Goal: Transaction & Acquisition: Purchase product/service

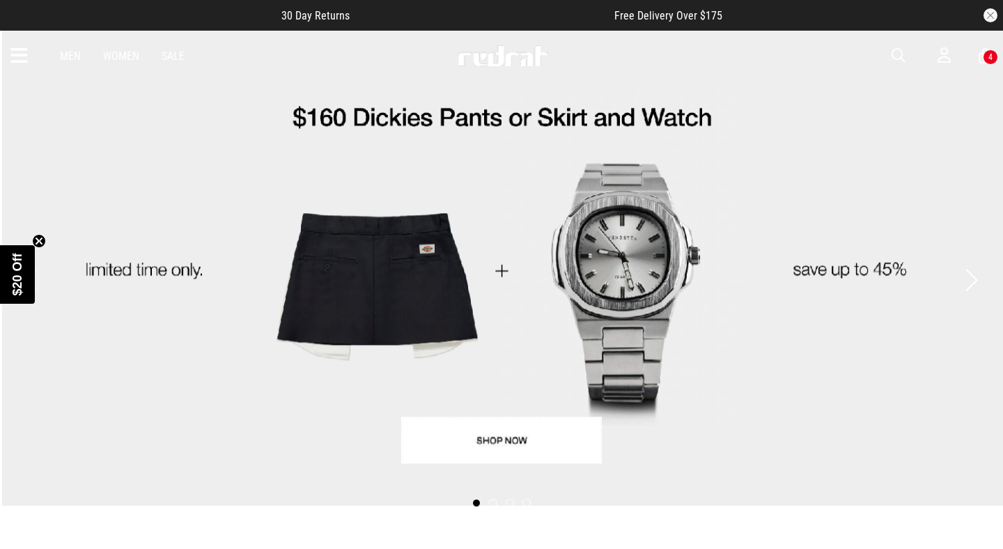
click at [486, 60] on img at bounding box center [503, 55] width 92 height 21
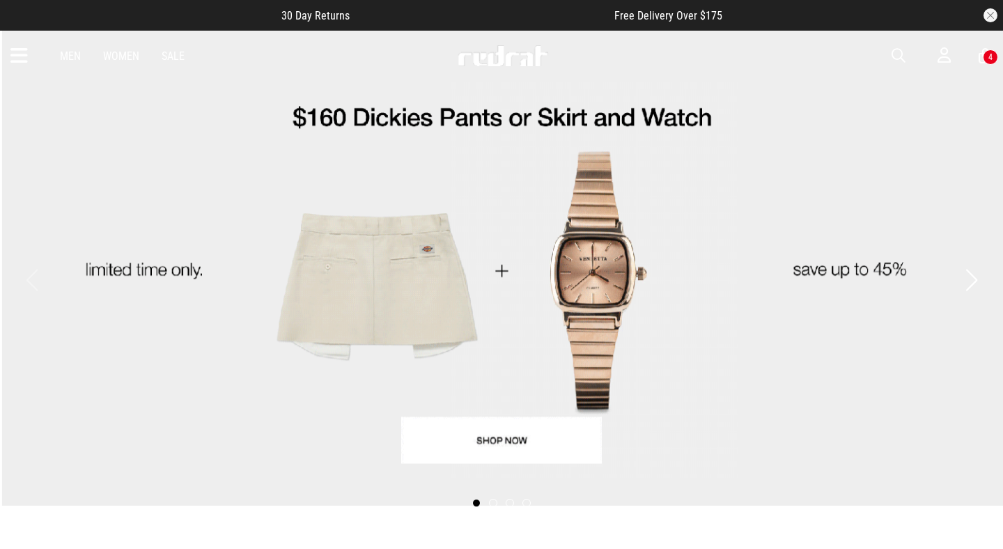
click at [70, 52] on link "Men" at bounding box center [70, 55] width 21 height 13
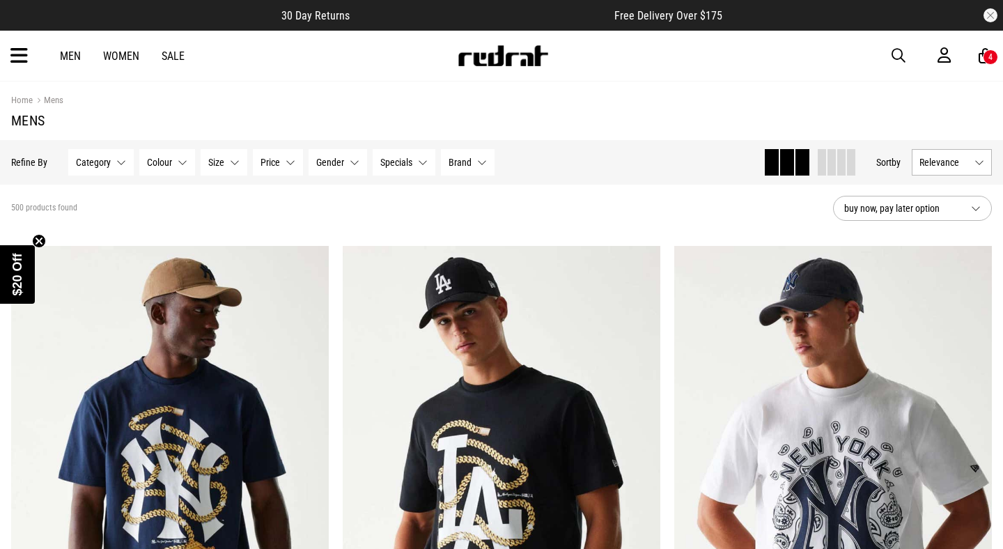
click at [924, 168] on span "Relevance" at bounding box center [944, 162] width 49 height 11
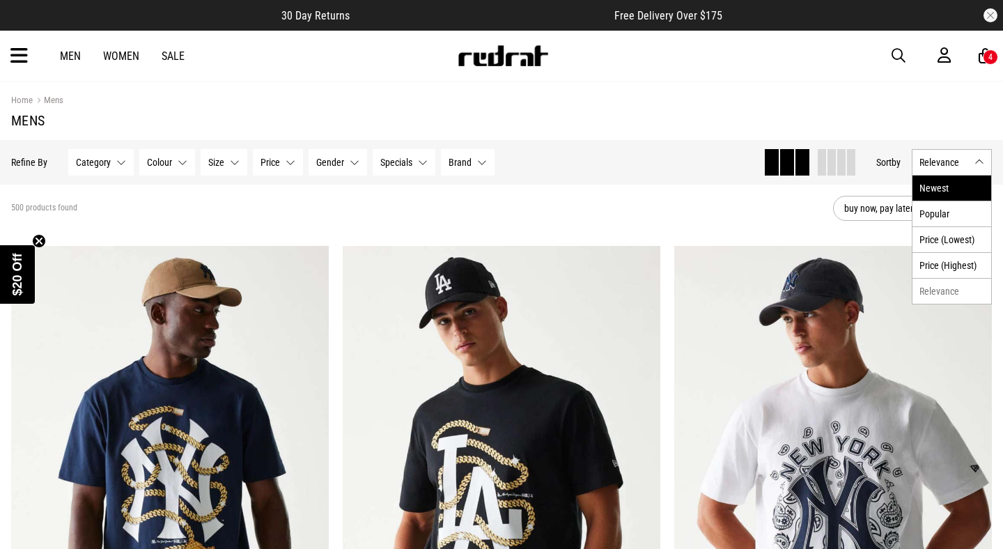
click at [930, 191] on li "Newest" at bounding box center [952, 188] width 79 height 25
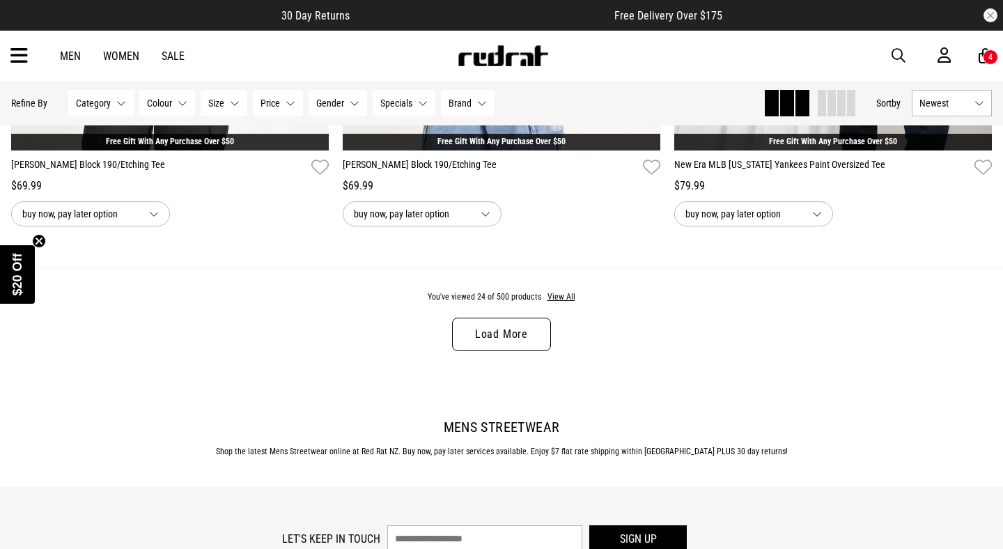
scroll to position [4490, 0]
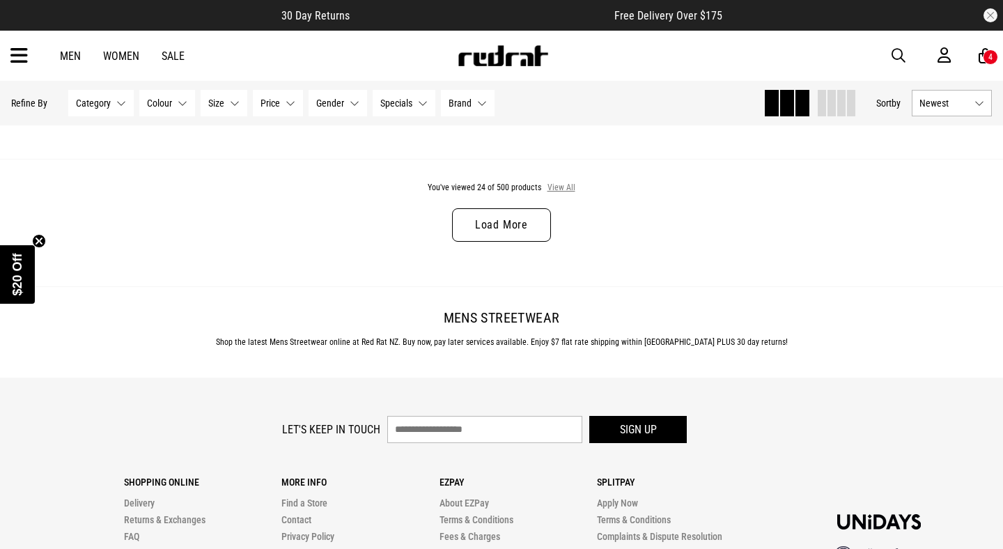
click at [567, 189] on button "View All" at bounding box center [561, 188] width 29 height 13
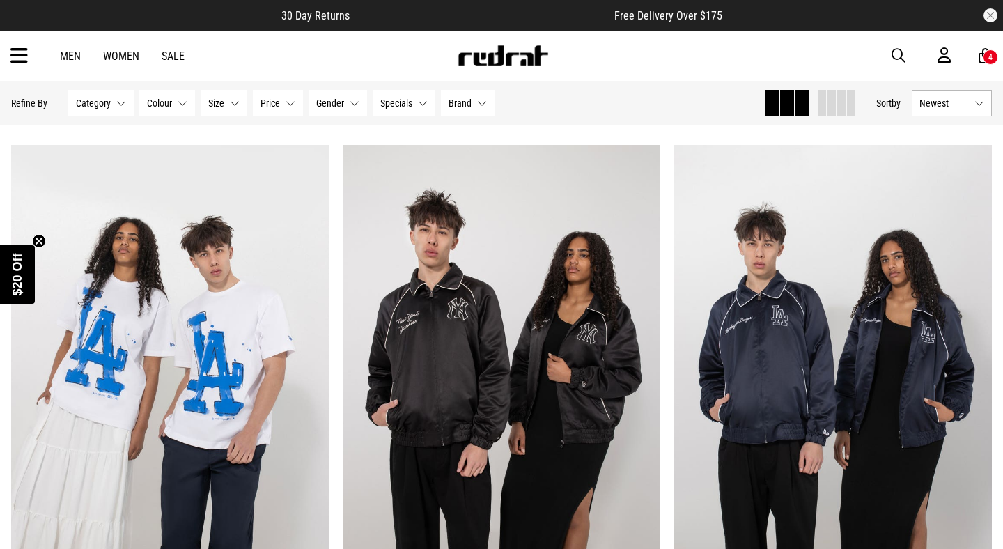
click at [16, 51] on icon at bounding box center [18, 56] width 17 height 23
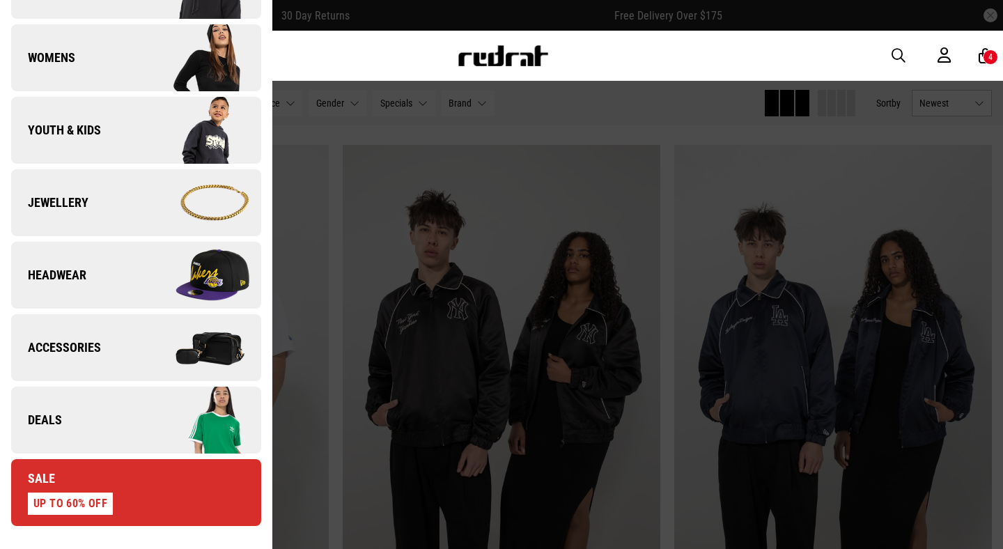
scroll to position [272, 0]
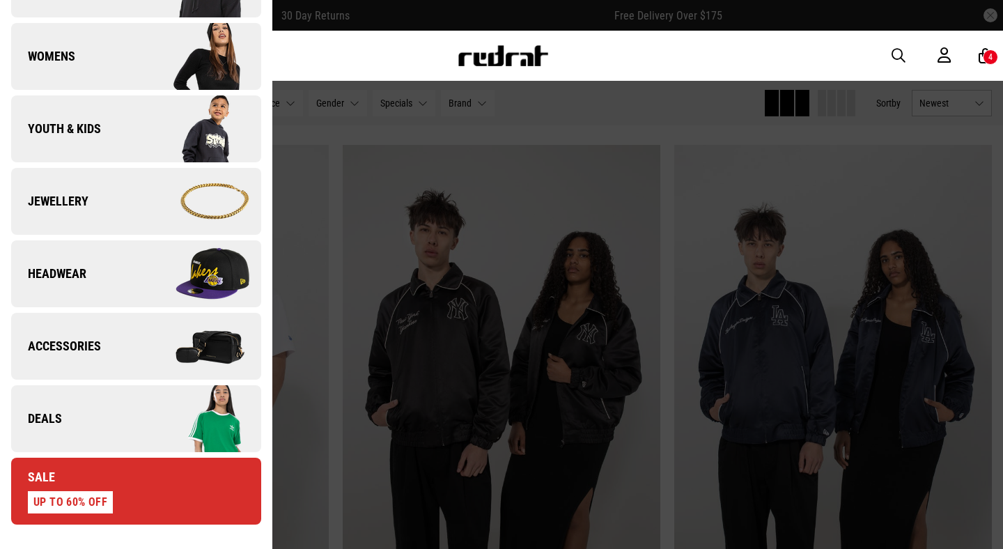
click at [58, 279] on span "Headwear" at bounding box center [48, 273] width 75 height 17
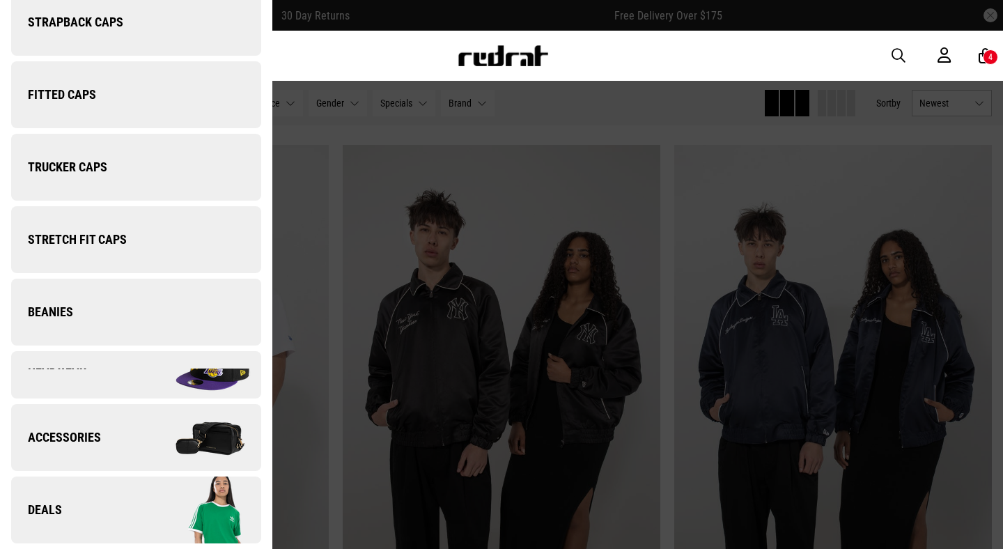
scroll to position [0, 0]
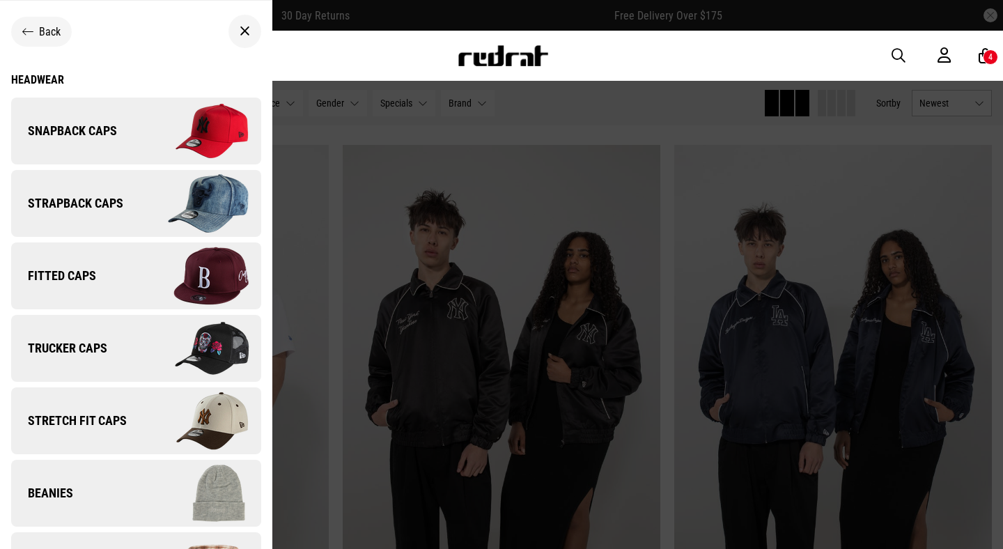
click at [50, 78] on div "Headwear" at bounding box center [136, 79] width 250 height 13
click at [341, 127] on div at bounding box center [501, 274] width 1003 height 549
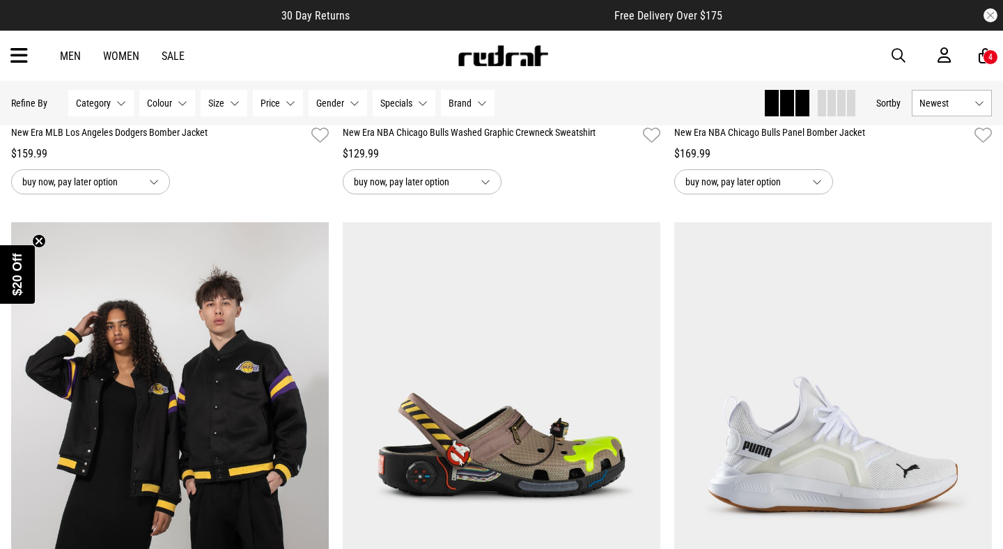
scroll to position [6345, 0]
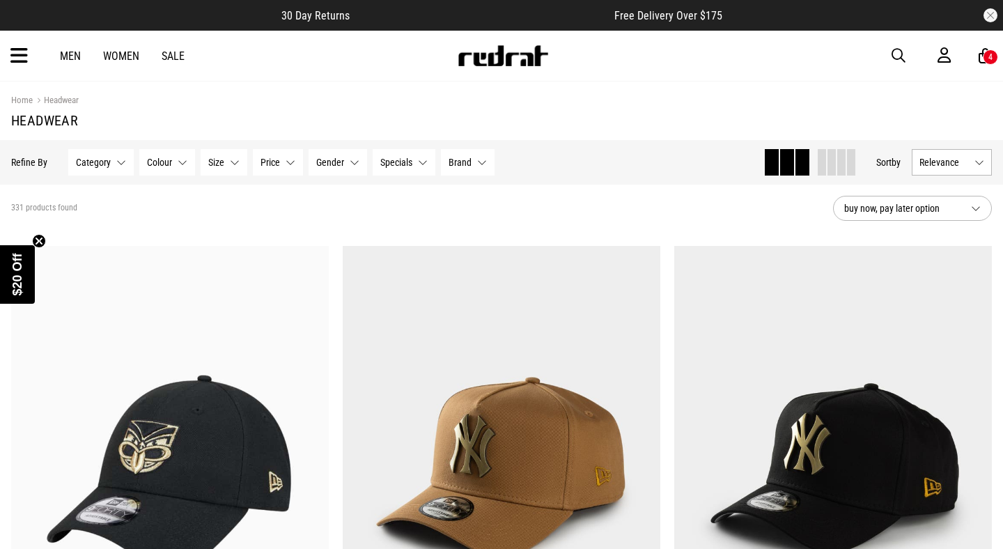
click at [963, 166] on span "Relevance" at bounding box center [944, 162] width 49 height 11
click at [957, 191] on li "Newest" at bounding box center [952, 188] width 79 height 25
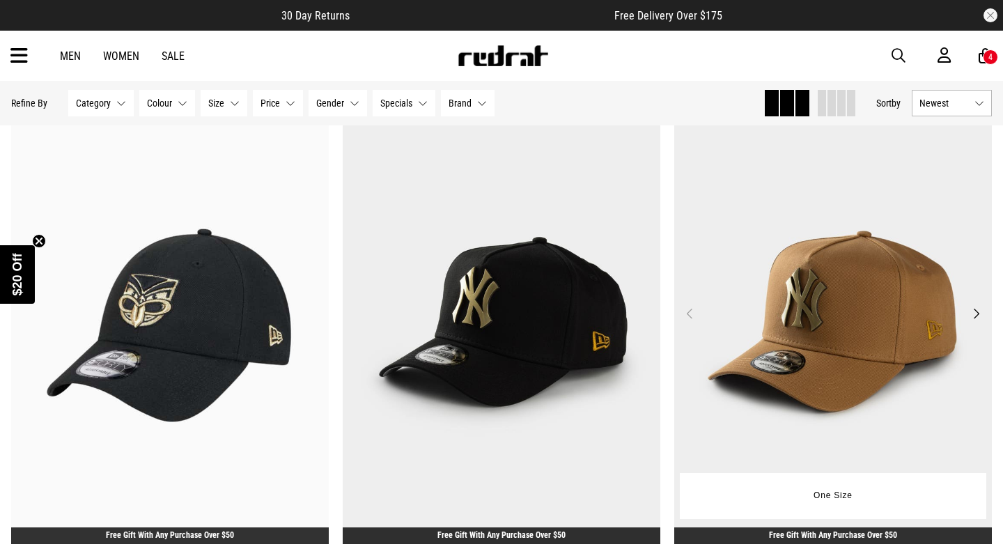
scroll to position [152, 0]
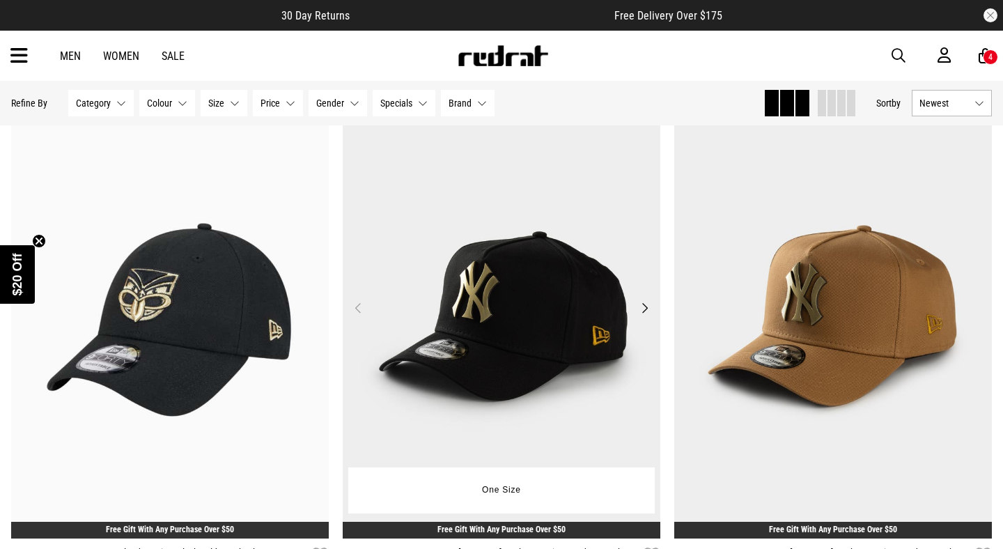
click at [648, 314] on button "Next" at bounding box center [644, 308] width 17 height 17
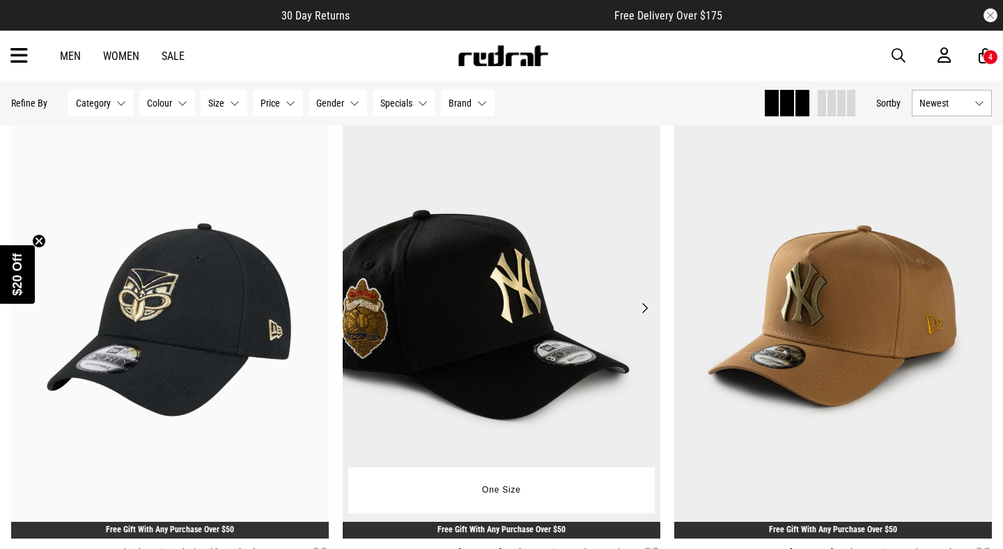
click at [648, 314] on button "Next" at bounding box center [644, 308] width 17 height 17
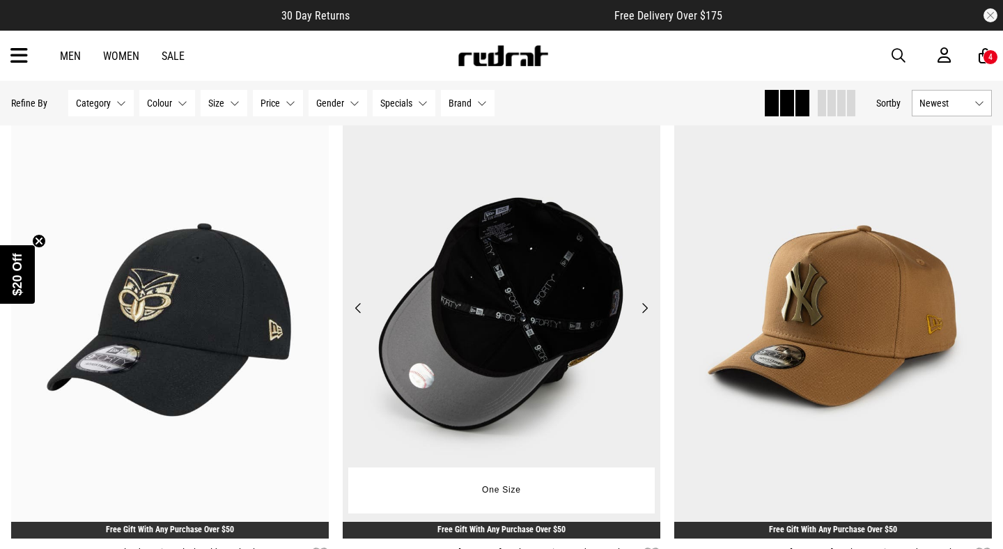
click at [648, 314] on button "Next" at bounding box center [644, 308] width 17 height 17
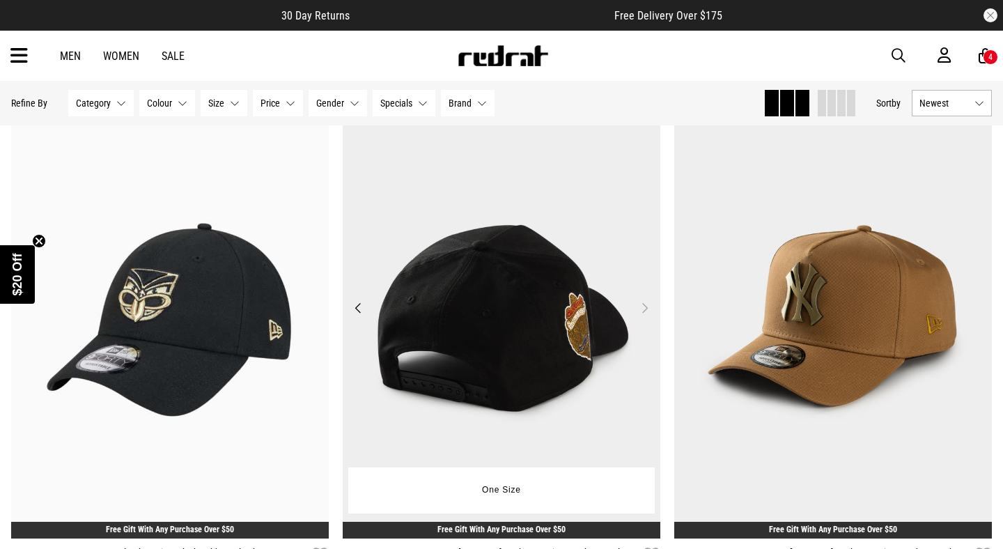
click at [648, 314] on button "Next" at bounding box center [644, 308] width 17 height 17
